Goal: Contribute content: Contribute content

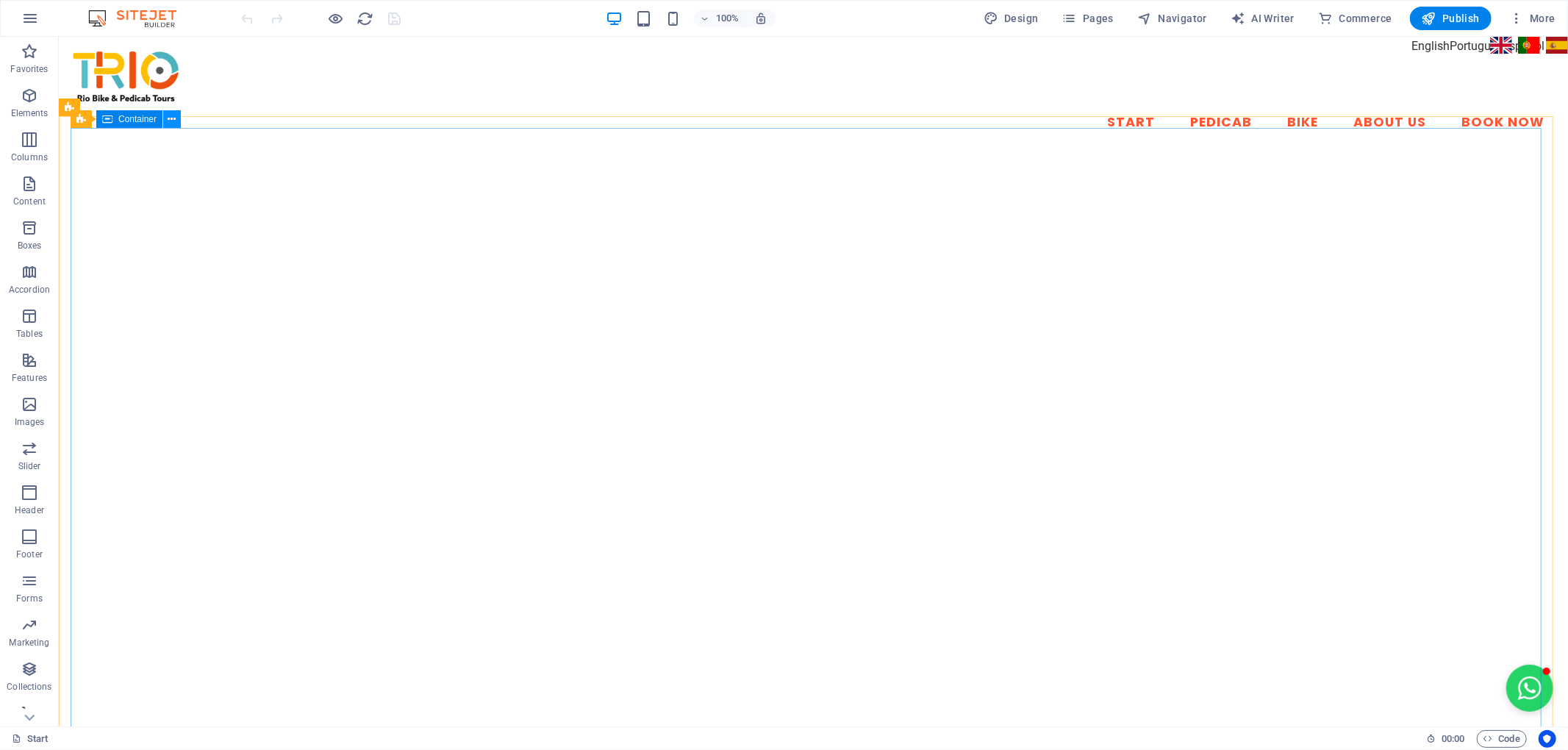
click at [172, 116] on icon at bounding box center [172, 120] width 8 height 16
click at [123, 110] on icon at bounding box center [123, 108] width 8 height 16
click at [124, 103] on icon at bounding box center [123, 108] width 8 height 16
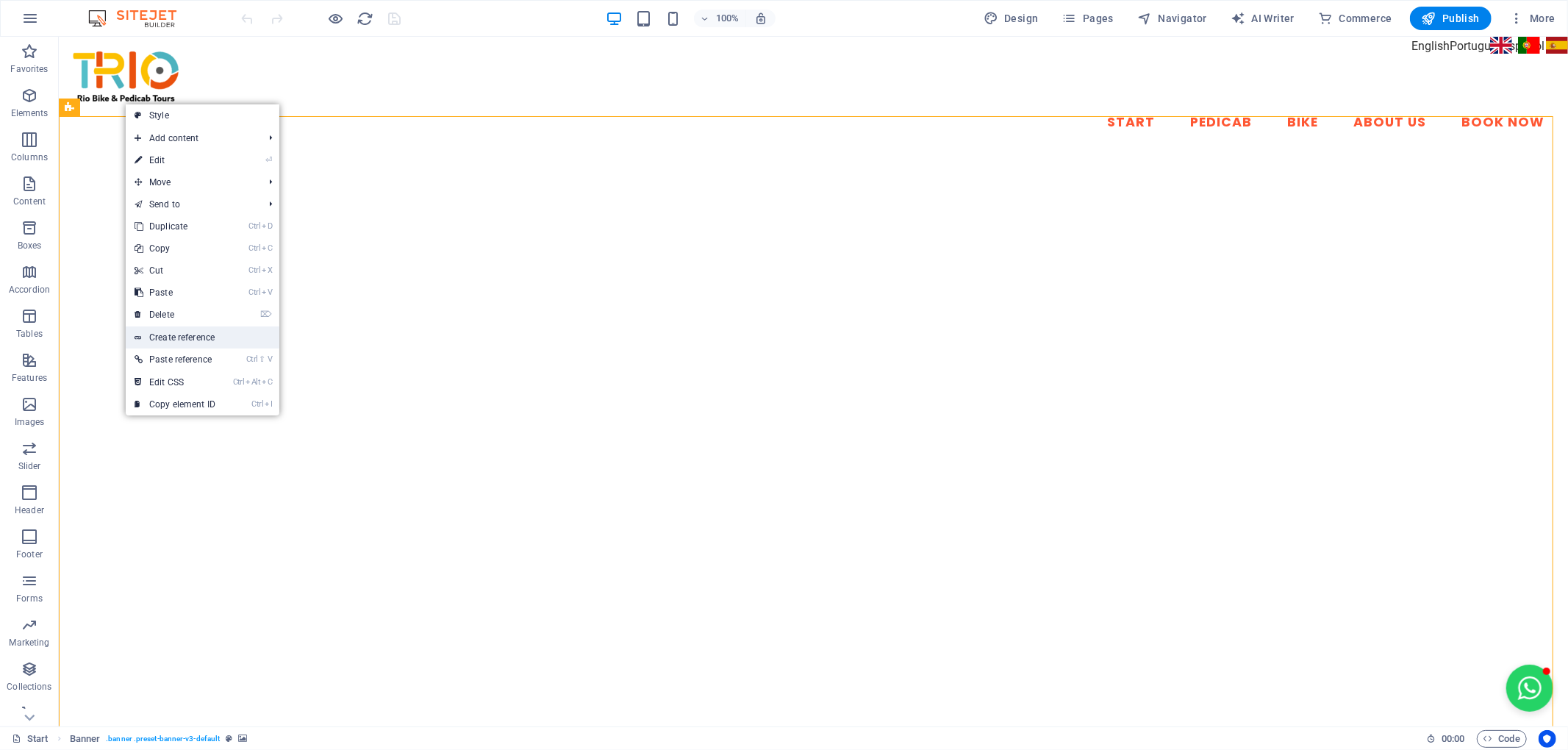
click at [257, 339] on link "Create reference" at bounding box center [202, 338] width 154 height 22
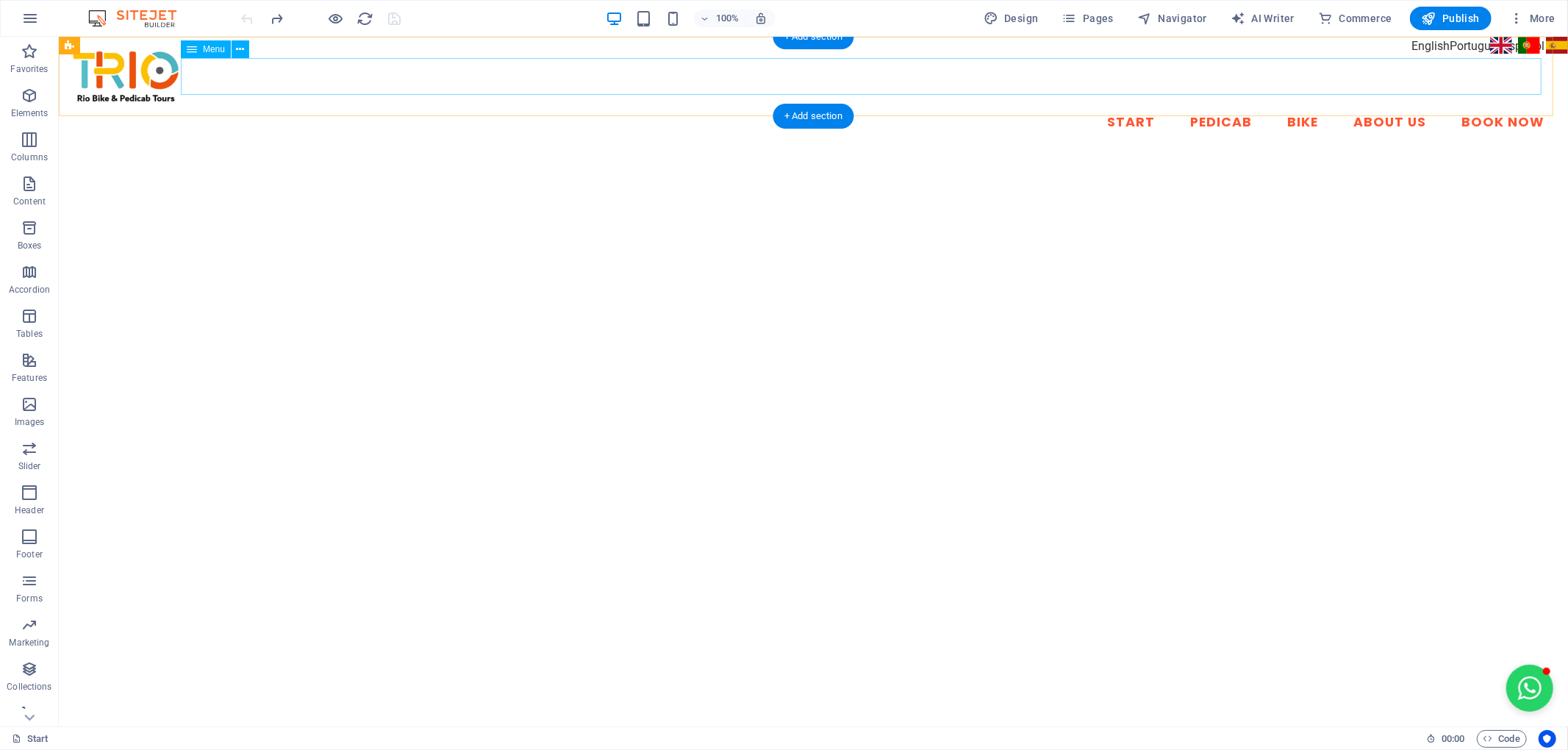
click at [279, 105] on nav "Start Pedicab Bike About Us Book Now" at bounding box center [813, 123] width 1486 height 37
click at [214, 110] on div "Start Pedicab Bike About Us Book Now" at bounding box center [812, 95] width 1509 height 116
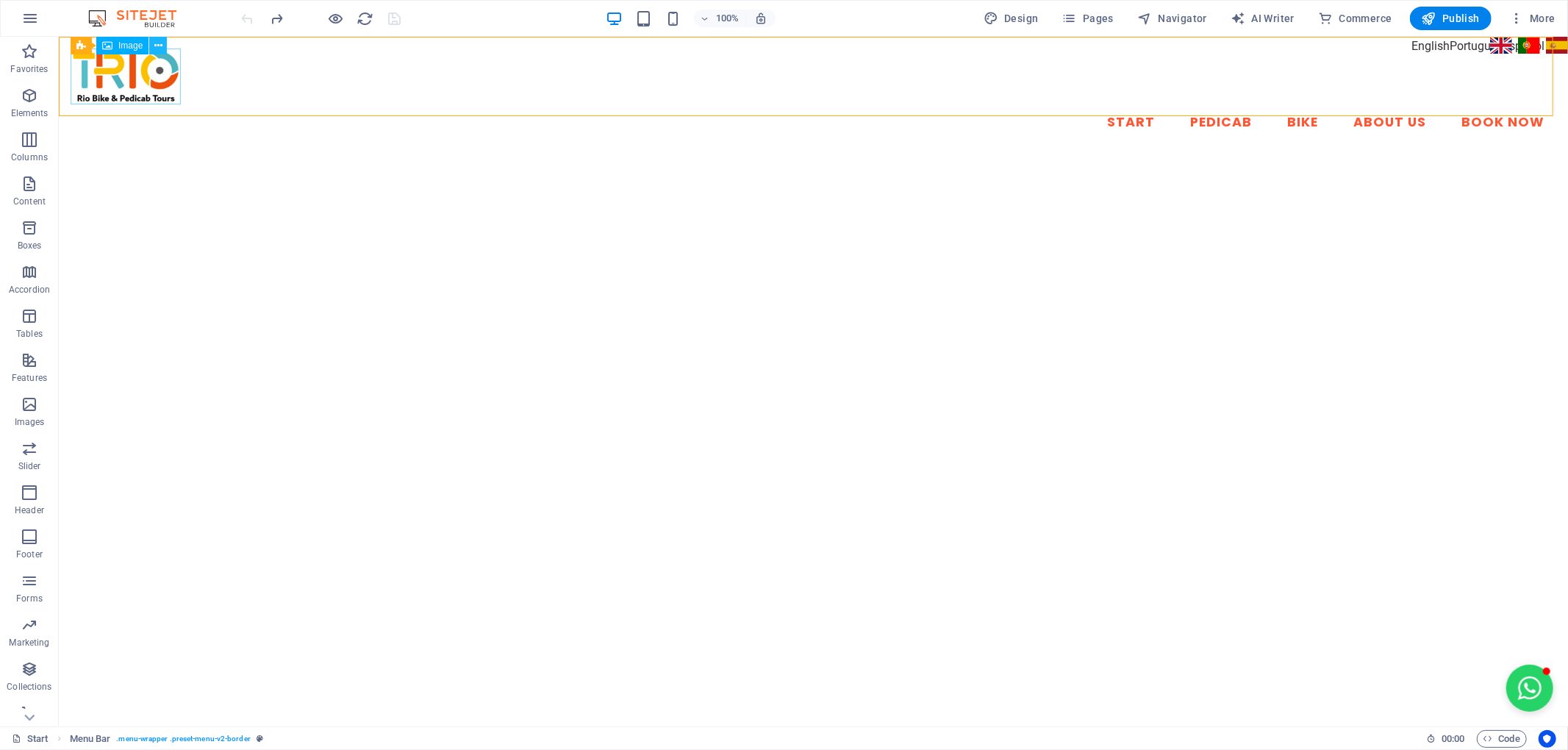
click at [159, 39] on icon at bounding box center [158, 46] width 8 height 16
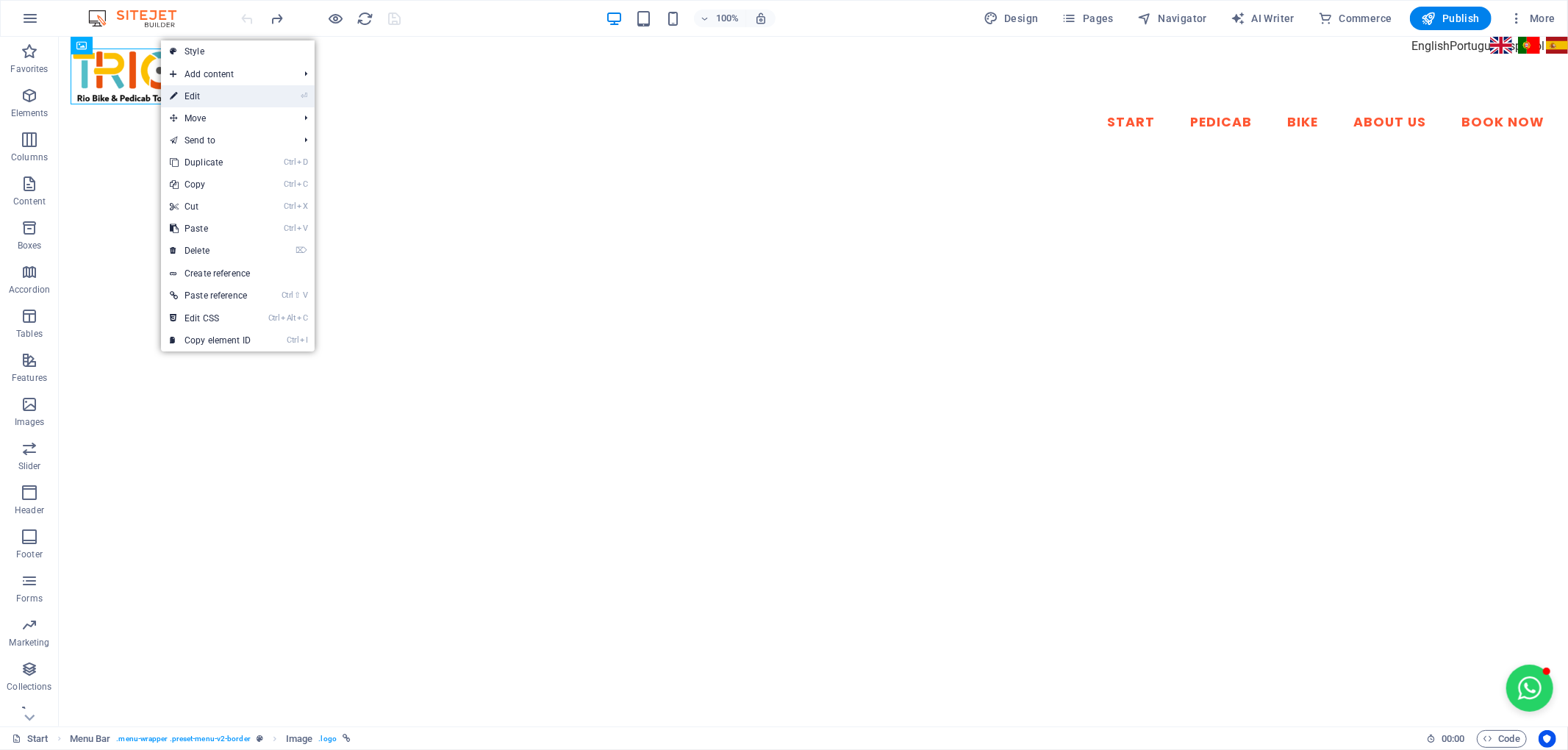
click at [215, 95] on link "⏎ Edit" at bounding box center [210, 97] width 98 height 22
select select "px"
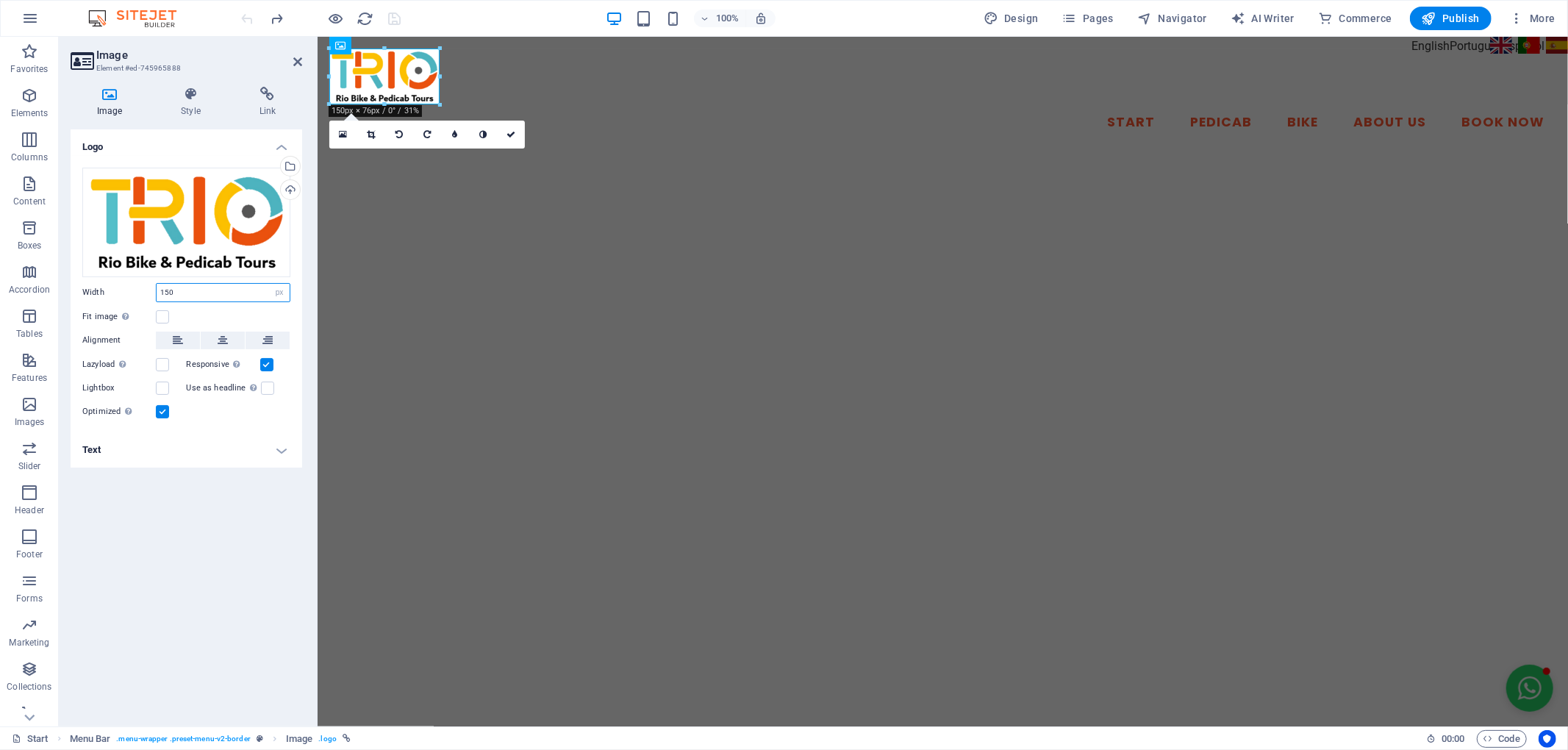
drag, startPoint x: 177, startPoint y: 294, endPoint x: 160, endPoint y: 292, distance: 17.1
click at [160, 292] on input "150" at bounding box center [223, 293] width 133 height 17
type input "120"
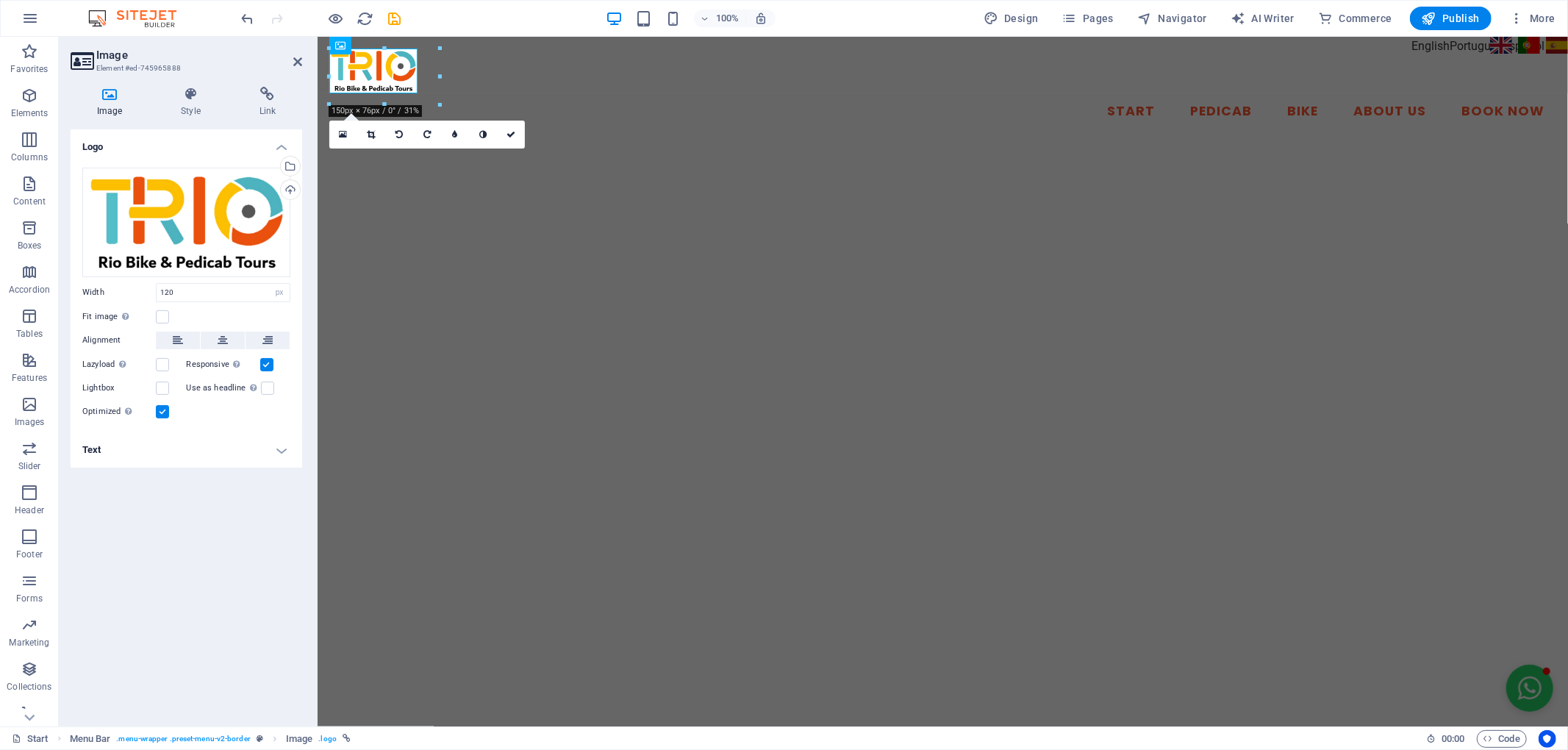
click at [262, 521] on div "Logo Drag files here, click to choose files or select files from Files or our f…" at bounding box center [187, 422] width 232 height 585
click at [263, 543] on div "Logo Drag files here, click to choose files or select files from Files or our f…" at bounding box center [187, 422] width 232 height 585
click at [198, 540] on div "Logo Drag files here, click to choose files or select files from Files or our f…" at bounding box center [187, 422] width 232 height 585
click at [526, 94] on nav "Start Pedicab Bike About Us Book Now" at bounding box center [942, 112] width 1227 height 37
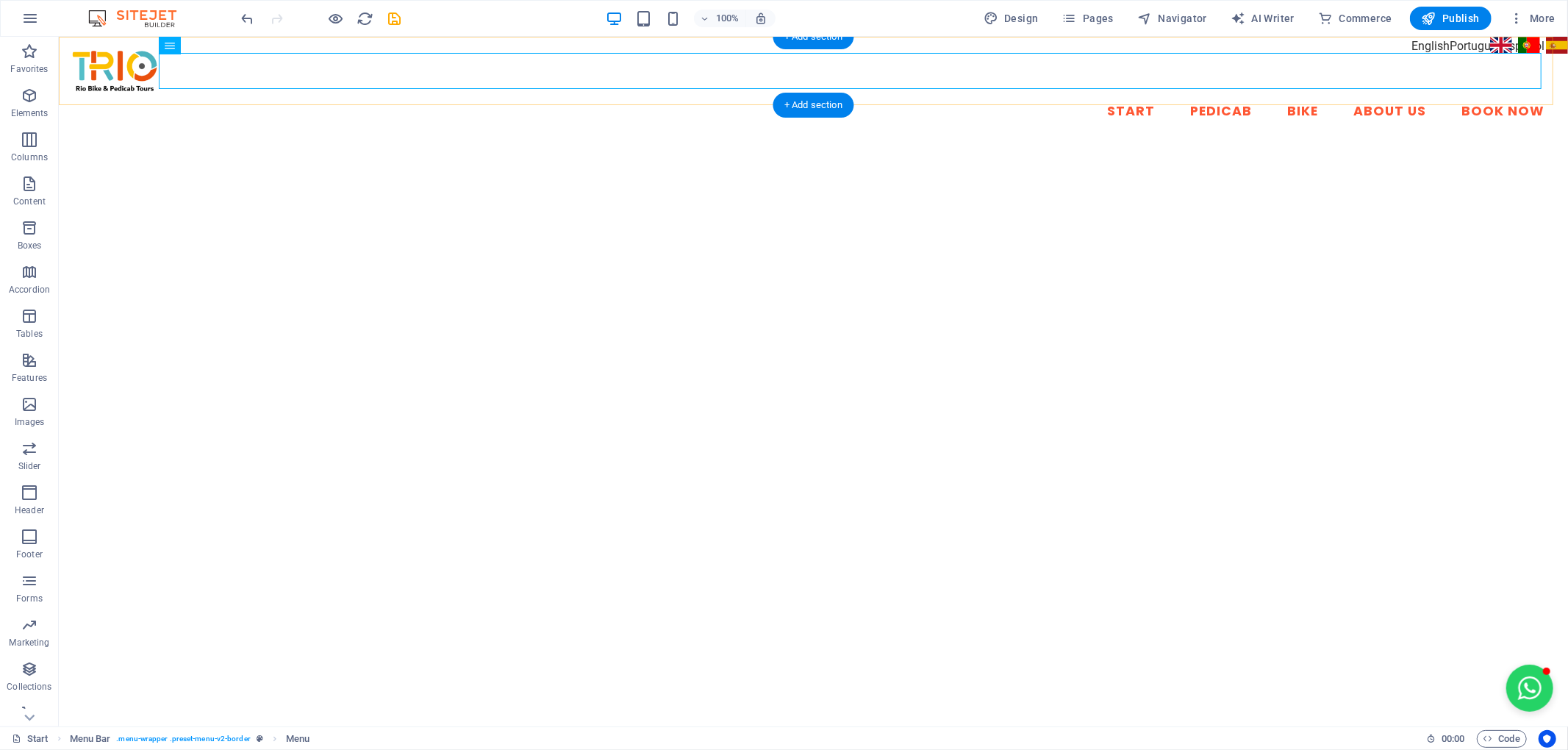
click at [561, 98] on div "Start Pedicab Bike About Us Book Now" at bounding box center [812, 89] width 1509 height 105
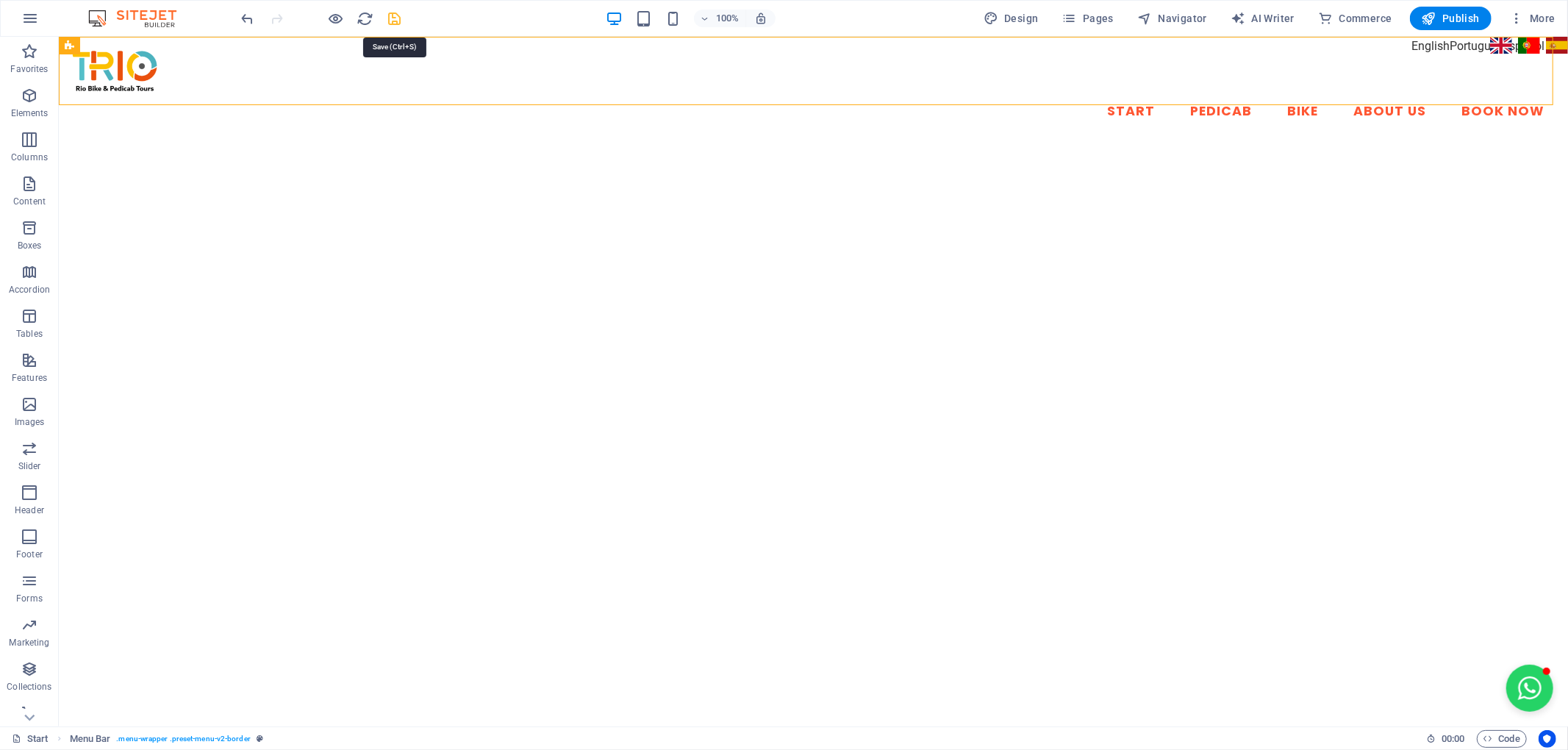
click at [391, 13] on icon "save" at bounding box center [395, 18] width 17 height 17
click at [1445, 18] on span "Publish" at bounding box center [1450, 18] width 58 height 15
